Goal: Transaction & Acquisition: Purchase product/service

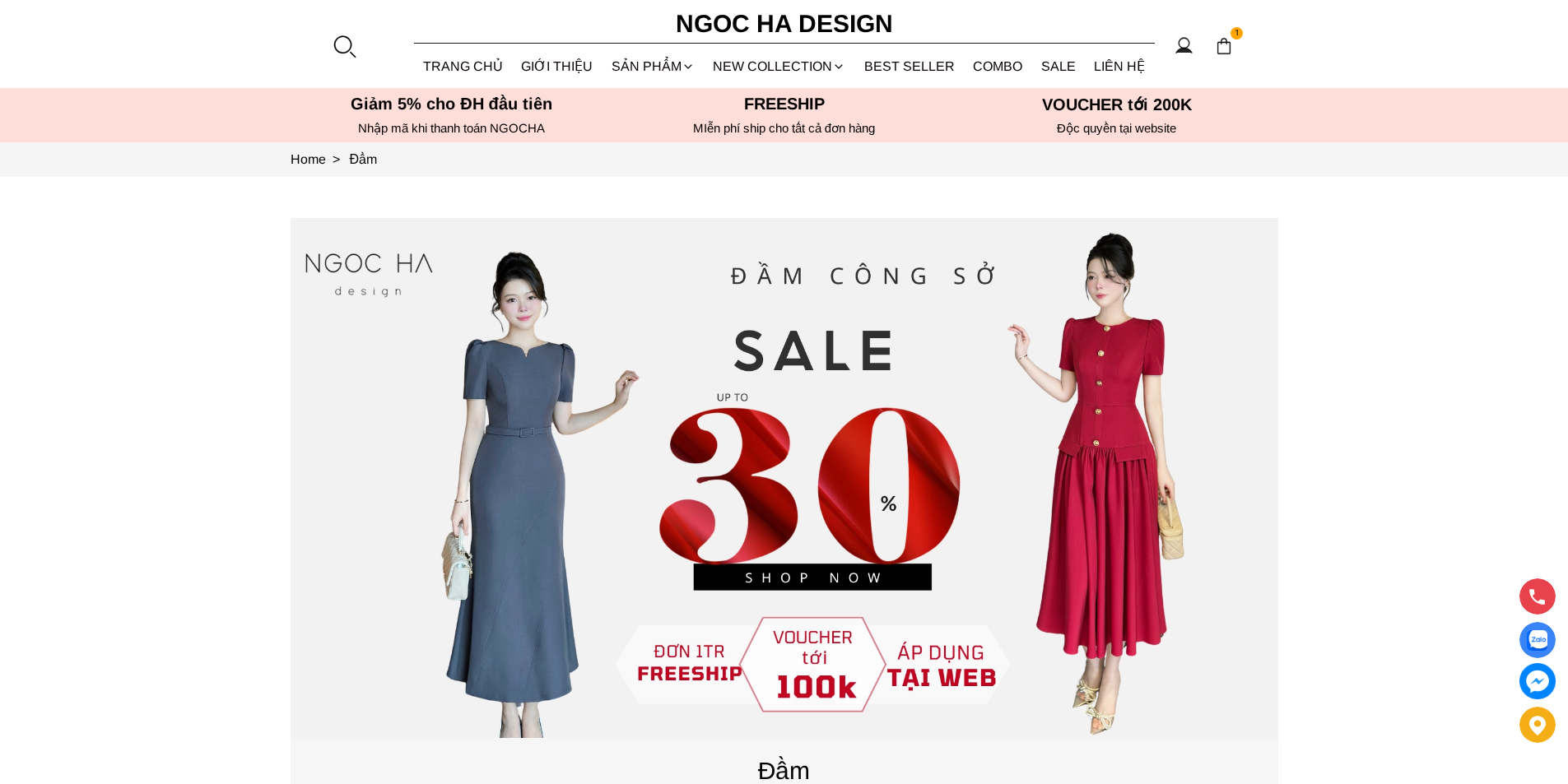
click at [333, 46] on div at bounding box center [344, 46] width 25 height 25
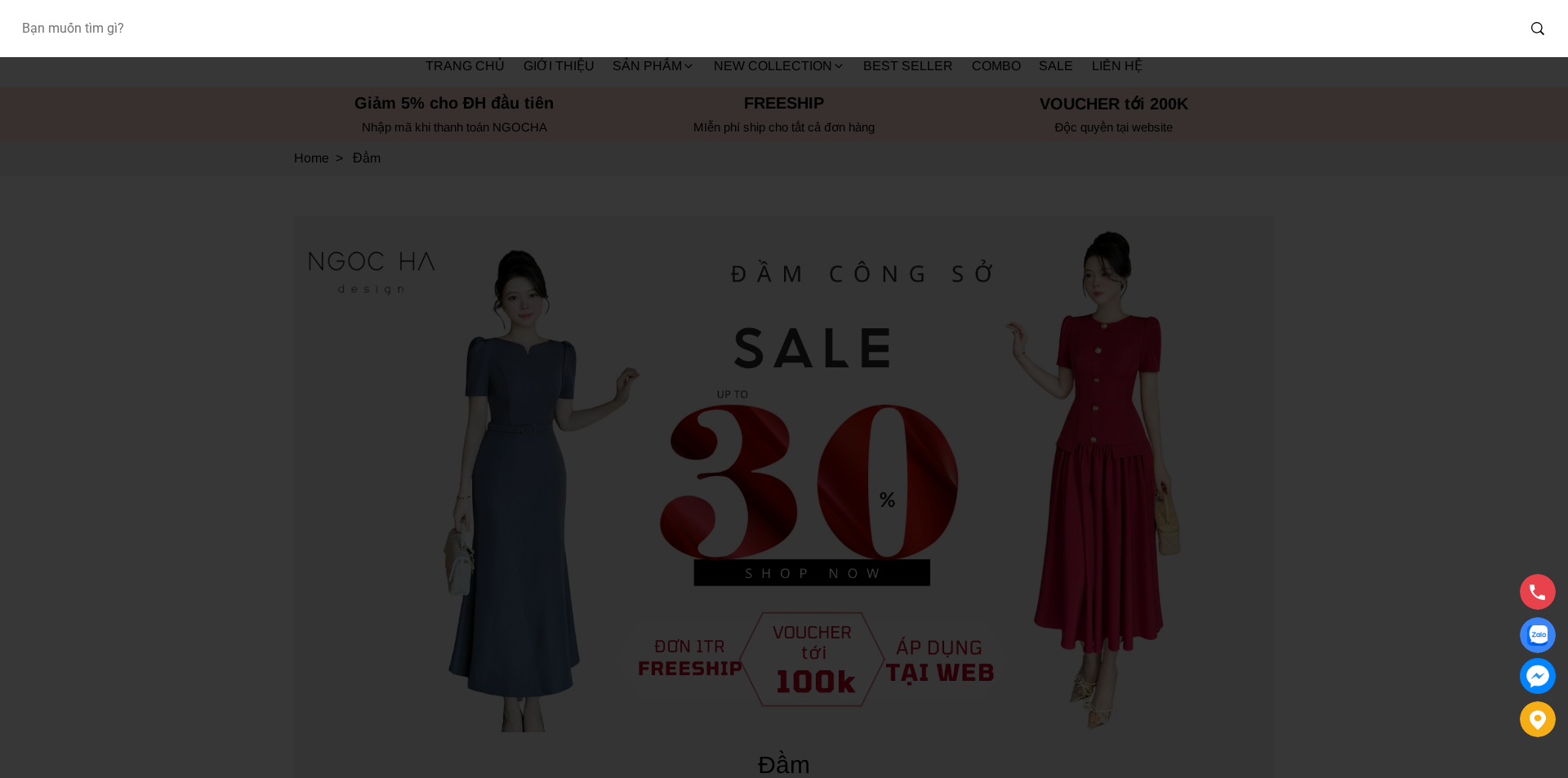
click at [279, 31] on input "Input search Bạn muốn tìm gì?" at bounding box center [762, 28] width 1508 height 37
type input "D713"
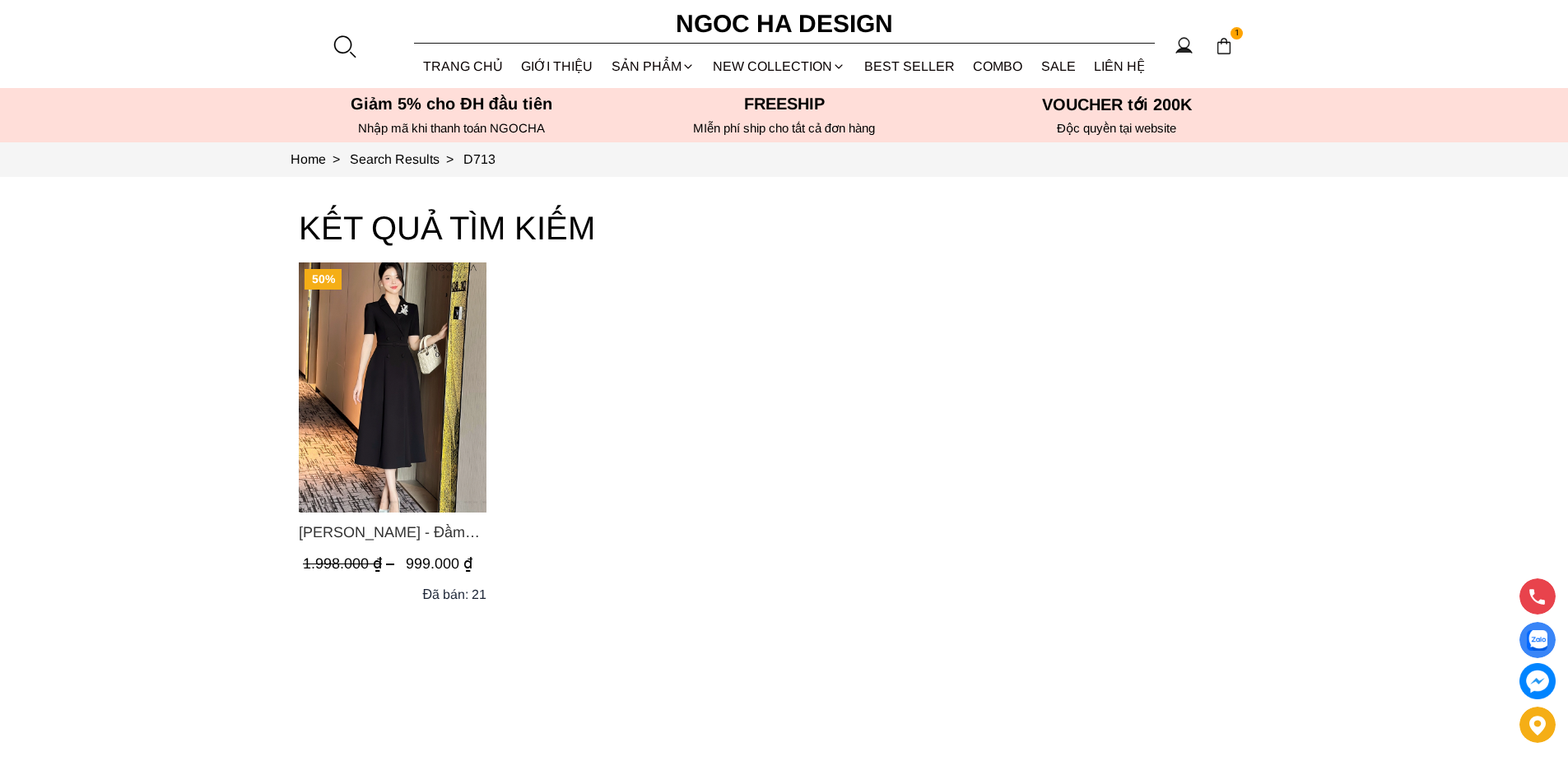
click at [417, 399] on img "Product image - Irene Dress - Đầm Vest Dáng Xòe Kèm Đai D713" at bounding box center [393, 387] width 188 height 250
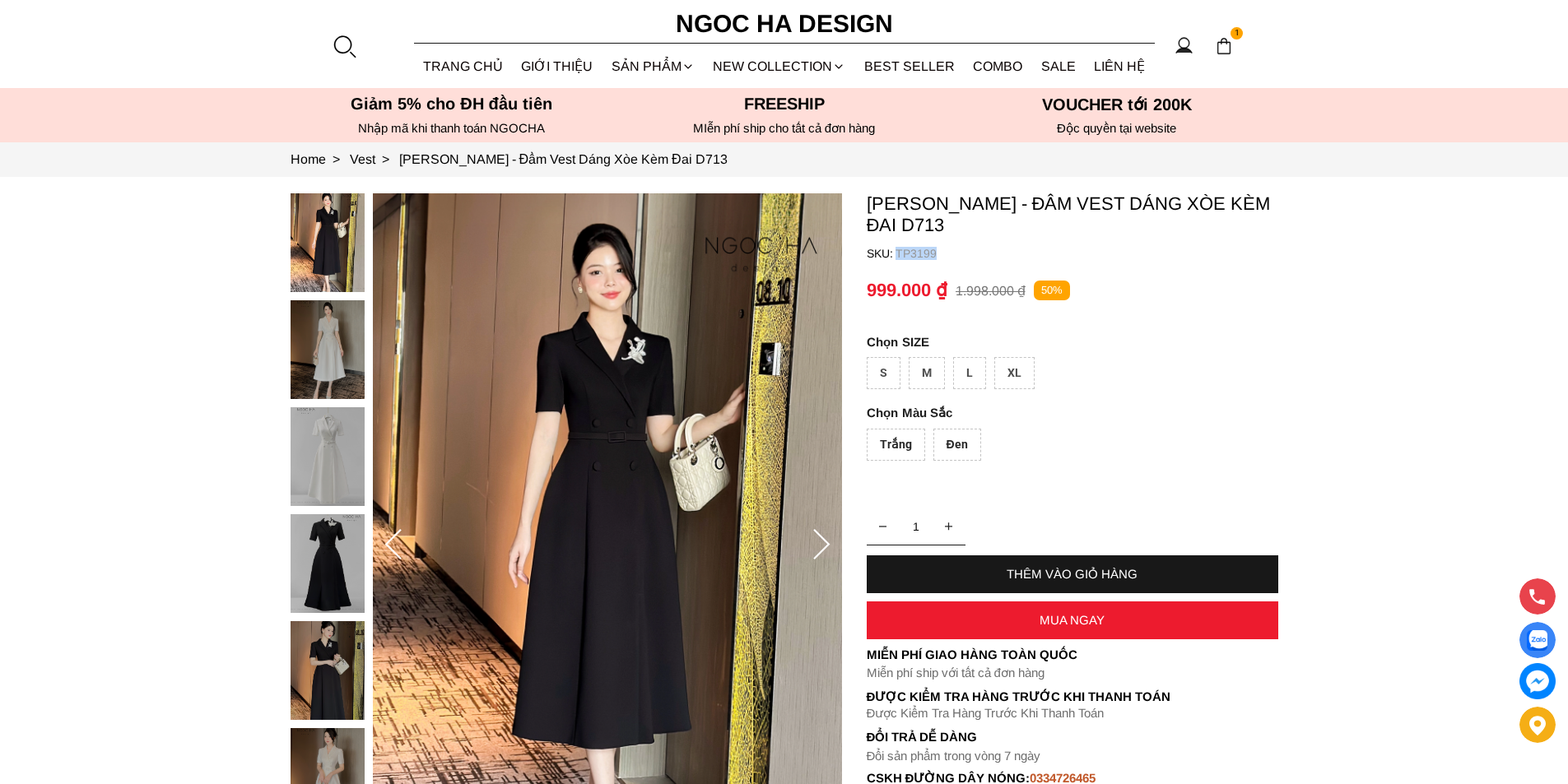
copy p "TP3199"
drag, startPoint x: 962, startPoint y: 253, endPoint x: 899, endPoint y: 249, distance: 63.1
click at [899, 249] on p "TP3199" at bounding box center [1087, 254] width 383 height 13
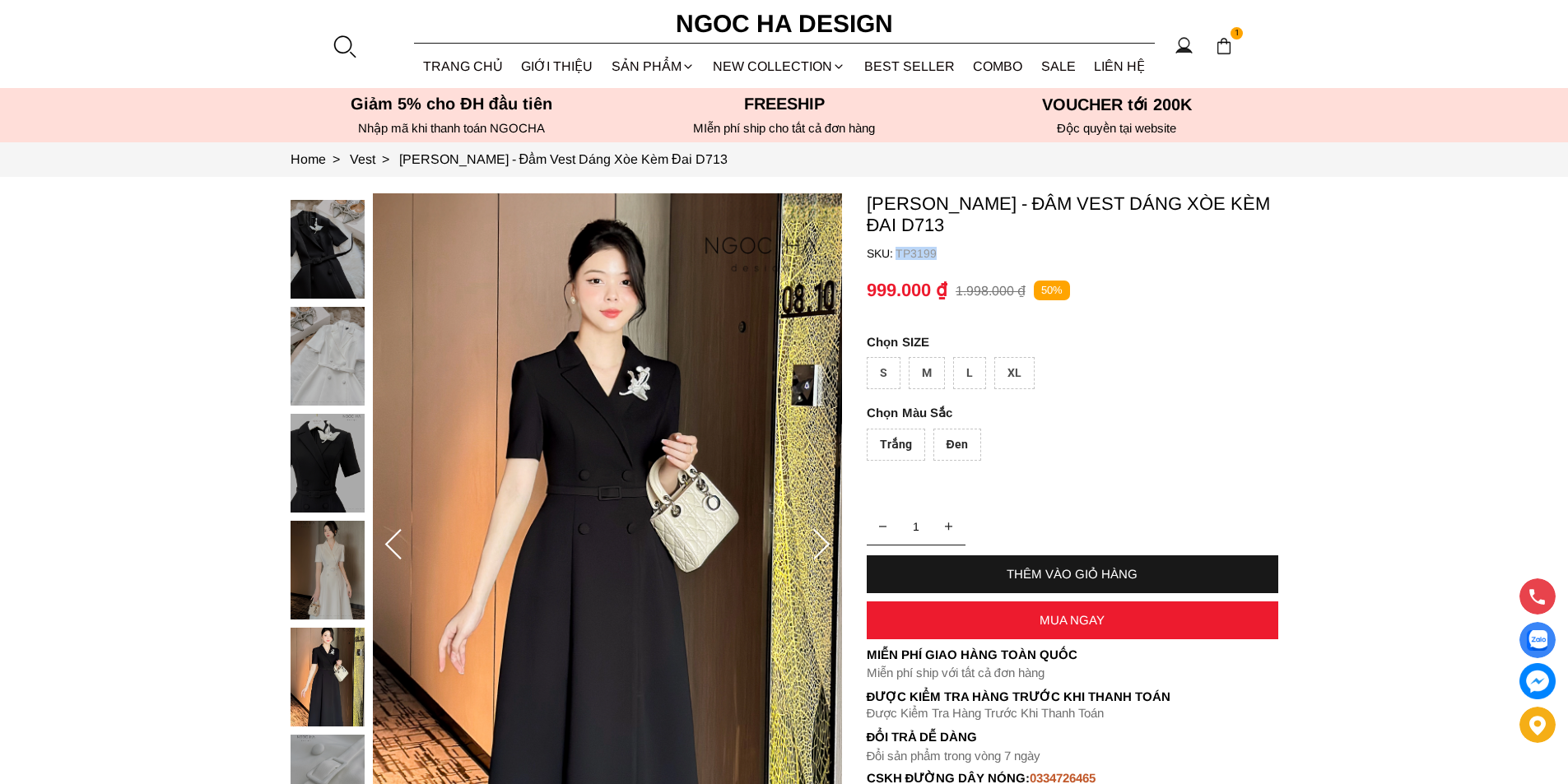
copy p "TP3199"
